Goal: Task Accomplishment & Management: Use online tool/utility

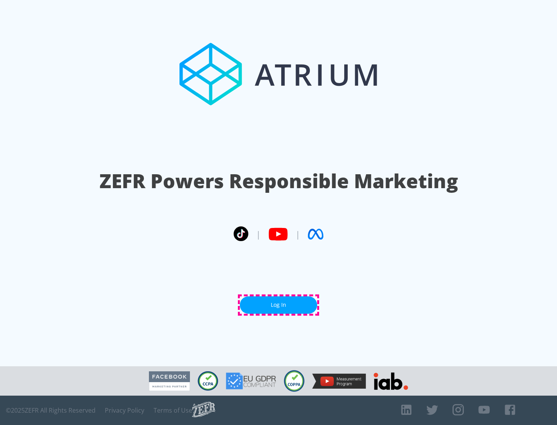
click at [278, 305] on link "Log In" at bounding box center [278, 304] width 77 height 17
